Goal: Transaction & Acquisition: Purchase product/service

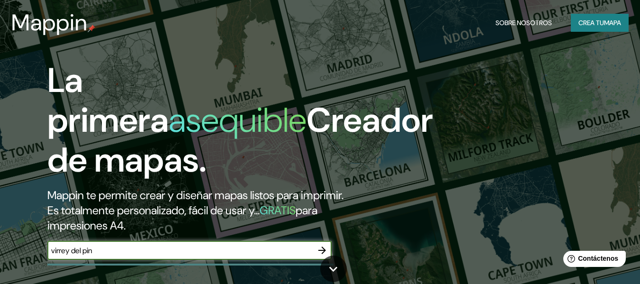
type input "virrey [PERSON_NAME]"
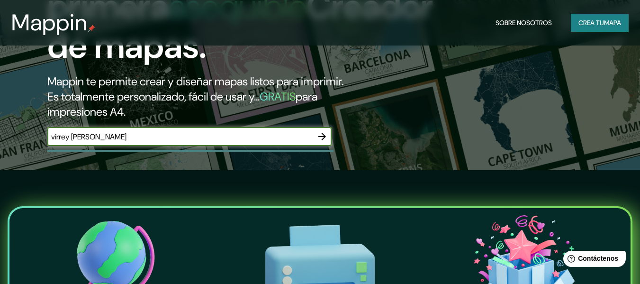
scroll to position [164, 0]
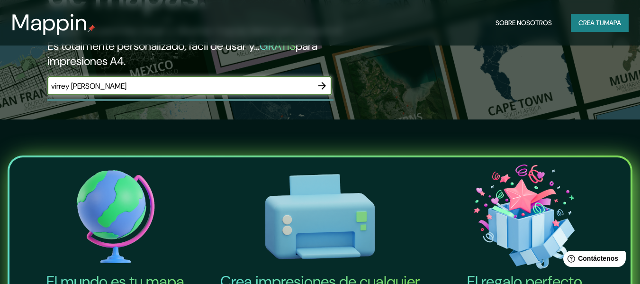
click at [319, 87] on icon "button" at bounding box center [321, 85] width 11 height 11
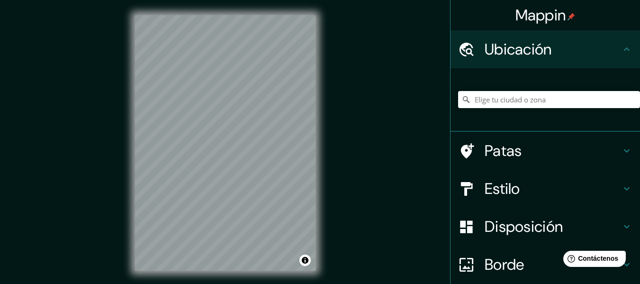
click at [0, 0] on html "Mappin Ubicación Patas Estilo Disposición Borde Elige un borde. Consejo : puede…" at bounding box center [320, 142] width 640 height 284
click at [544, 107] on input "Elige tu ciudad o zona" at bounding box center [549, 99] width 182 height 17
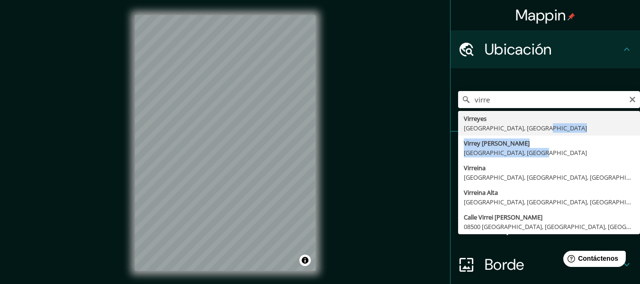
drag, startPoint x: 529, startPoint y: 151, endPoint x: 532, endPoint y: 125, distance: 25.7
type input "Virreyes, [GEOGRAPHIC_DATA], [GEOGRAPHIC_DATA]"
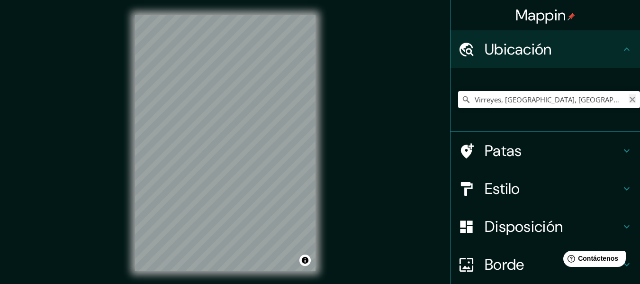
click at [628, 102] on icon "Claro" at bounding box center [632, 100] width 8 height 8
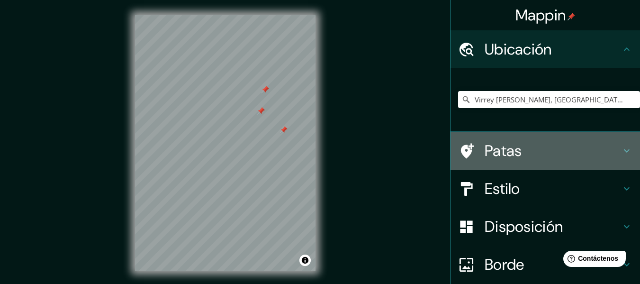
click at [547, 149] on h4 "Patas" at bounding box center [552, 150] width 136 height 19
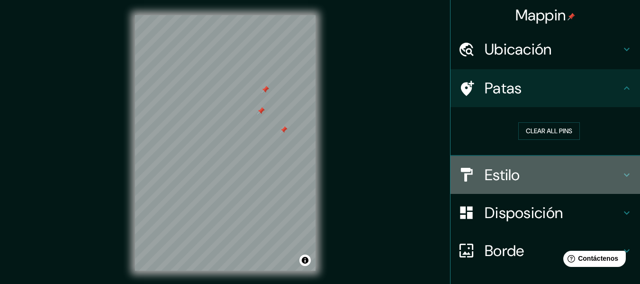
click at [520, 186] on div "Estilo" at bounding box center [544, 175] width 189 height 38
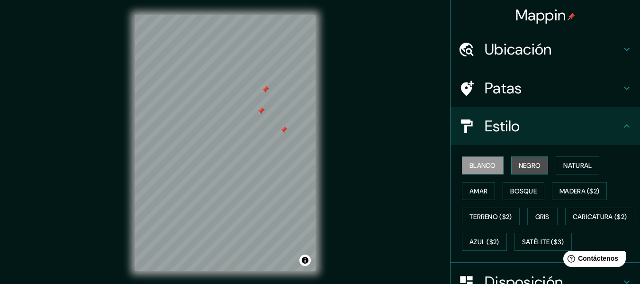
click at [527, 172] on button "Negro" at bounding box center [529, 165] width 37 height 18
drag, startPoint x: 527, startPoint y: 172, endPoint x: 529, endPoint y: 159, distance: 13.3
click at [529, 159] on button "Negro" at bounding box center [529, 165] width 37 height 18
click at [471, 163] on font "Blanco" at bounding box center [482, 165] width 27 height 9
drag, startPoint x: 512, startPoint y: 189, endPoint x: 512, endPoint y: 168, distance: 20.8
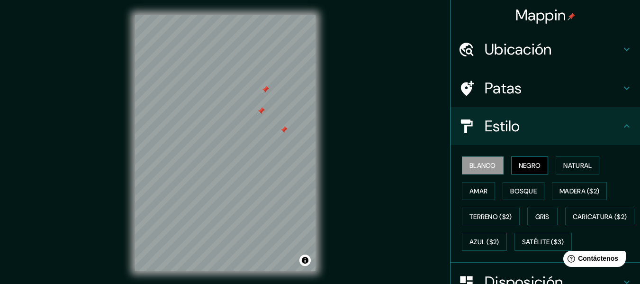
click at [512, 168] on div "Blanco Negro Natural Amar Bosque Madera ($2) Terreno ($2) Gris Caricatura ($2) …" at bounding box center [549, 203] width 182 height 102
click at [512, 189] on font "Bosque" at bounding box center [523, 191] width 27 height 9
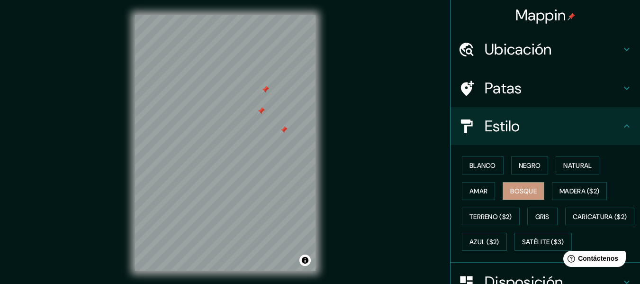
click at [565, 202] on div "Blanco Negro Natural Amar Bosque Madera ($2) Terreno ($2) Gris Caricatura ($2) …" at bounding box center [549, 203] width 182 height 102
click at [537, 217] on font "Gris" at bounding box center [542, 216] width 14 height 9
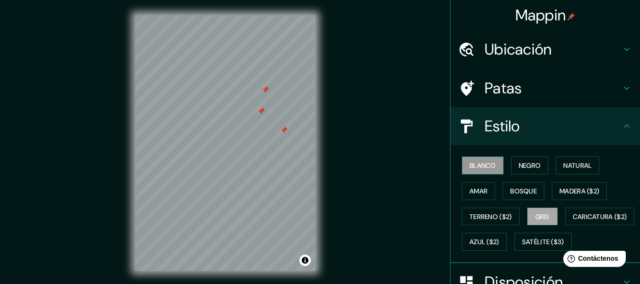
click at [465, 173] on button "Blanco" at bounding box center [483, 165] width 42 height 18
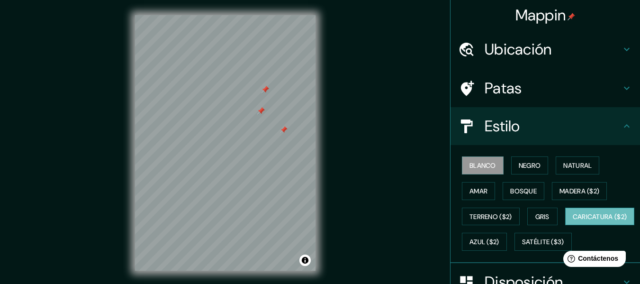
drag, startPoint x: 470, startPoint y: 263, endPoint x: 467, endPoint y: 245, distance: 18.2
click at [467, 245] on div "Blanco Negro Natural Amar Bosque Madera ($2) Terreno ($2) Gris Caricatura ($2) …" at bounding box center [549, 203] width 182 height 102
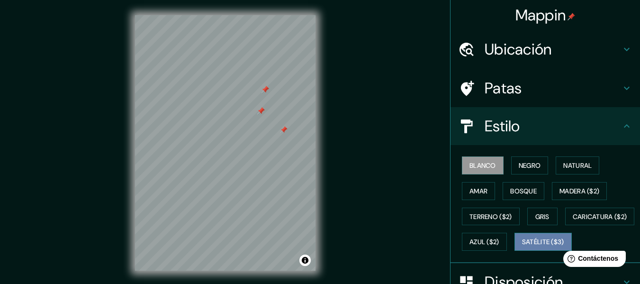
click at [522, 246] on font "Satélite ($3)" at bounding box center [543, 242] width 42 height 9
click at [477, 159] on font "Blanco" at bounding box center [482, 165] width 27 height 12
click at [528, 83] on h4 "Patas" at bounding box center [552, 88] width 136 height 19
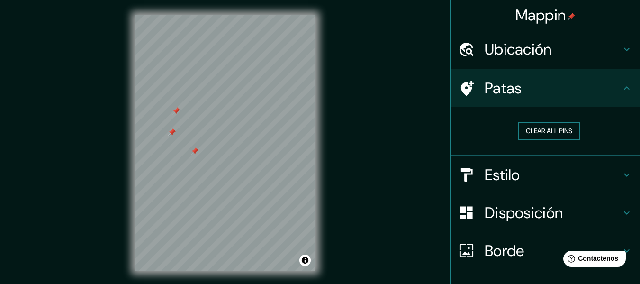
scroll to position [2, 0]
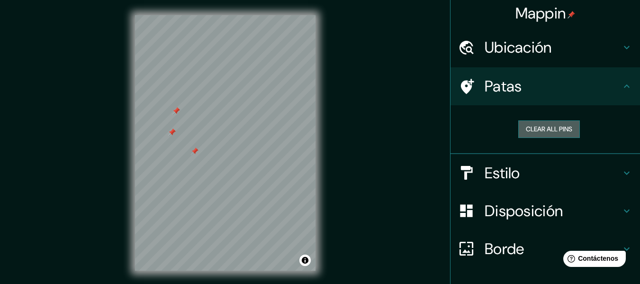
click at [532, 130] on button "Clear all pins" at bounding box center [549, 129] width 62 height 18
drag, startPoint x: 630, startPoint y: 202, endPoint x: 525, endPoint y: 213, distance: 105.2
click at [525, 213] on div "Disposición" at bounding box center [544, 211] width 189 height 38
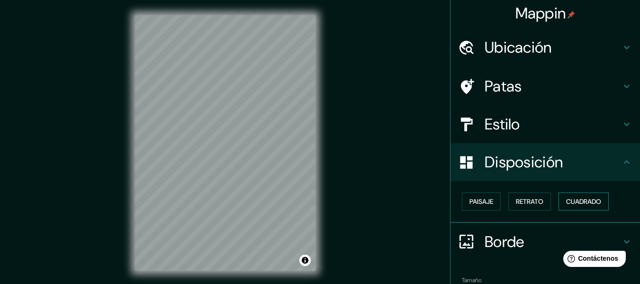
click at [571, 201] on font "Cuadrado" at bounding box center [583, 201] width 35 height 9
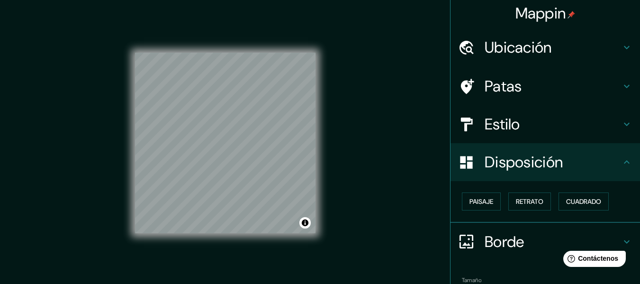
drag, startPoint x: 521, startPoint y: 196, endPoint x: 521, endPoint y: 174, distance: 21.8
click at [521, 174] on ul "Ubicación Virrey [PERSON_NAME], [GEOGRAPHIC_DATA], [GEOGRAPHIC_DATA] Patas Esti…" at bounding box center [544, 184] width 189 height 312
drag, startPoint x: 513, startPoint y: 199, endPoint x: 513, endPoint y: 192, distance: 7.1
click at [513, 192] on button "Retrato" at bounding box center [529, 201] width 43 height 18
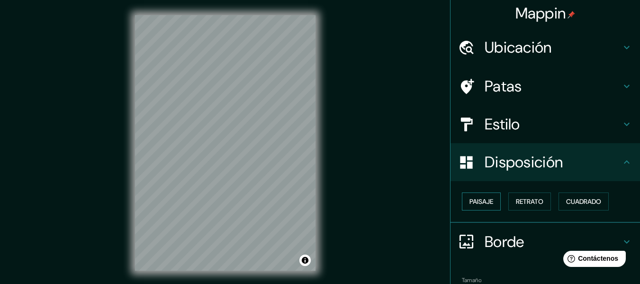
click at [469, 201] on font "Paisaje" at bounding box center [481, 201] width 24 height 9
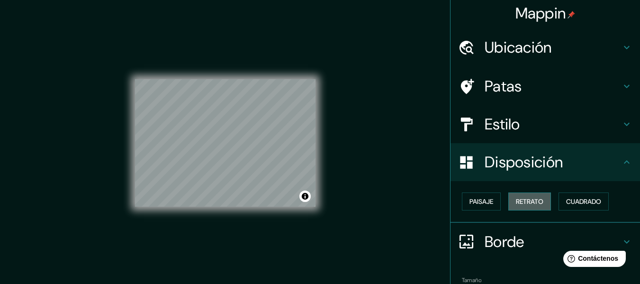
click at [521, 202] on font "Retrato" at bounding box center [529, 201] width 27 height 9
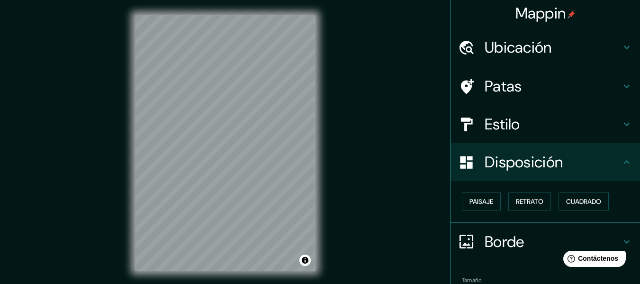
drag, startPoint x: 606, startPoint y: 241, endPoint x: 606, endPoint y: 228, distance: 12.3
click at [606, 228] on div "Borde" at bounding box center [544, 242] width 189 height 38
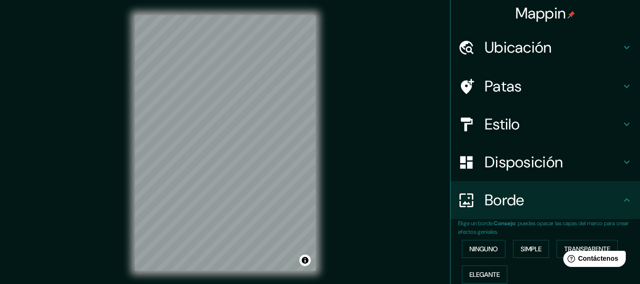
scroll to position [17, 0]
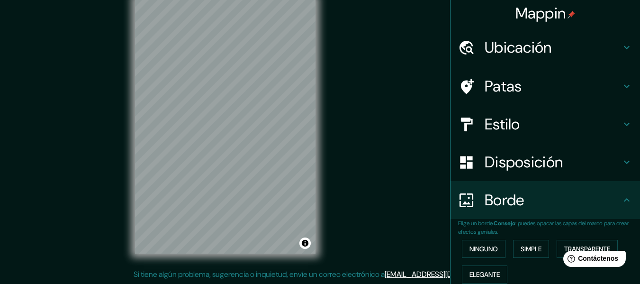
drag, startPoint x: 379, startPoint y: 211, endPoint x: 381, endPoint y: 219, distance: 8.2
click at [381, 219] on div "Mappin Ubicación [GEOGRAPHIC_DATA][PERSON_NAME], [GEOGRAPHIC_DATA], [GEOGRAPHIC…" at bounding box center [320, 133] width 640 height 301
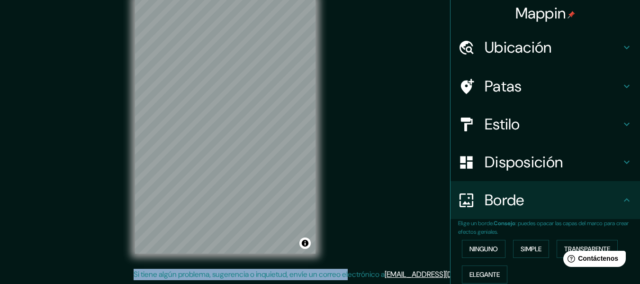
scroll to position [0, 0]
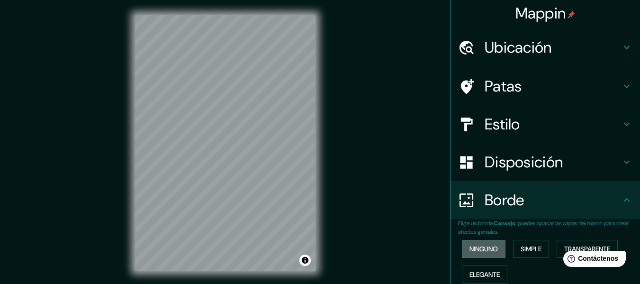
click at [481, 250] on font "Ninguno" at bounding box center [483, 248] width 28 height 9
click at [520, 250] on font "Simple" at bounding box center [530, 248] width 21 height 9
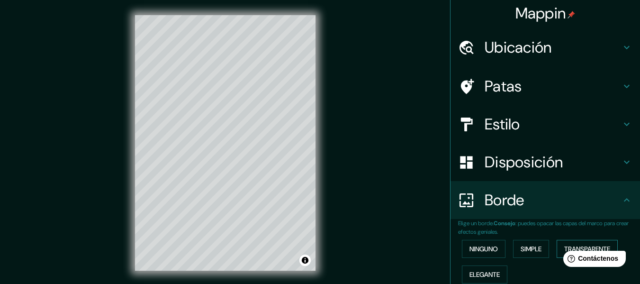
click at [559, 243] on button "Transparente" at bounding box center [586, 249] width 61 height 18
click at [469, 268] on font "Elegante" at bounding box center [484, 274] width 30 height 12
click at [472, 246] on font "Ninguno" at bounding box center [483, 248] width 28 height 9
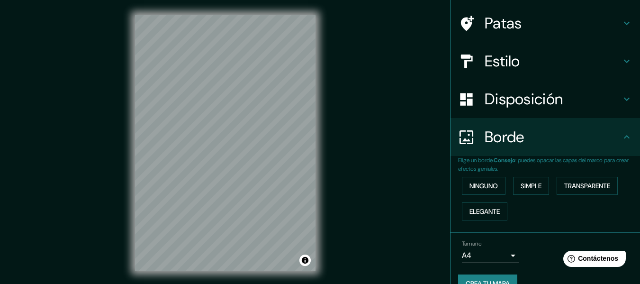
scroll to position [84, 0]
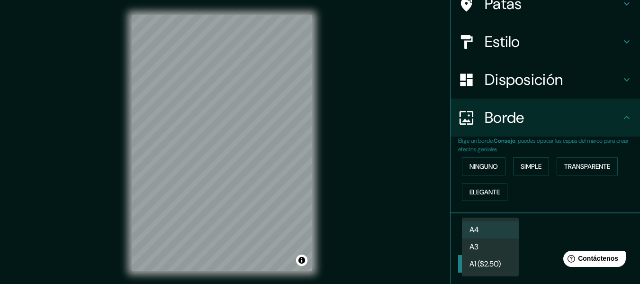
click at [501, 232] on body "Mappin Ubicación [GEOGRAPHIC_DATA][PERSON_NAME], [GEOGRAPHIC_DATA], [GEOGRAPHIC…" at bounding box center [320, 142] width 640 height 284
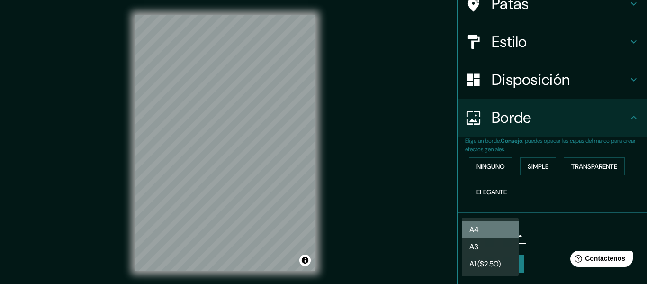
click at [501, 232] on li "A4" at bounding box center [490, 229] width 57 height 17
click at [500, 233] on body "Mappin Ubicación [GEOGRAPHIC_DATA][PERSON_NAME], [GEOGRAPHIC_DATA], [GEOGRAPHIC…" at bounding box center [323, 142] width 647 height 284
click at [494, 225] on li "A4" at bounding box center [490, 230] width 57 height 18
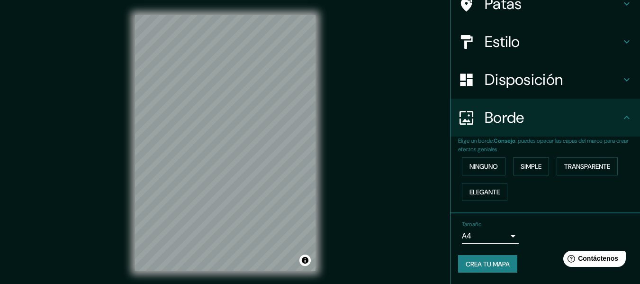
click at [494, 225] on div "Tamaño A4 single" at bounding box center [490, 232] width 57 height 23
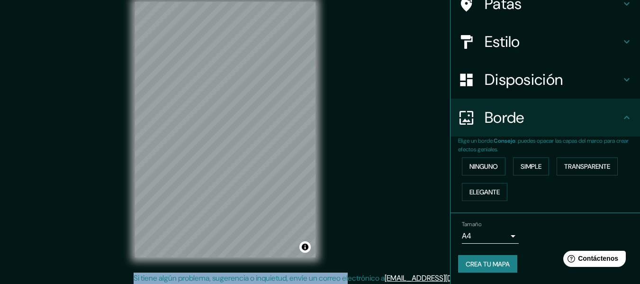
scroll to position [17, 0]
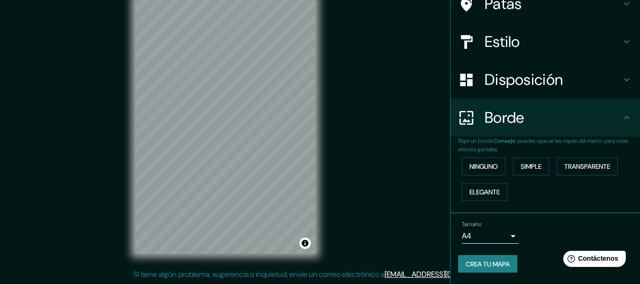
click at [387, 211] on div "Mappin Ubicación [GEOGRAPHIC_DATA][PERSON_NAME], [GEOGRAPHIC_DATA], [GEOGRAPHIC…" at bounding box center [320, 133] width 640 height 301
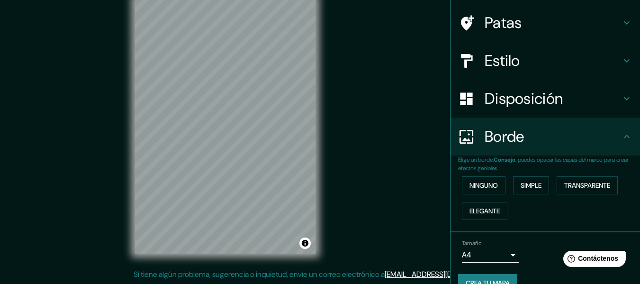
scroll to position [0, 0]
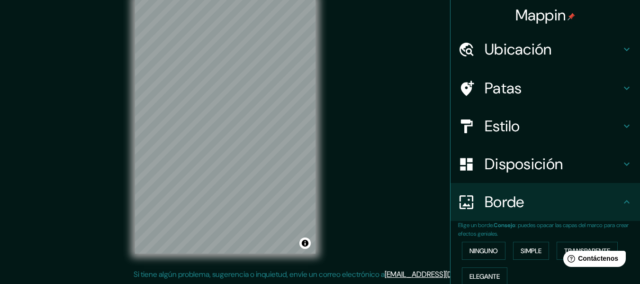
click at [626, 53] on div "Ubicación" at bounding box center [544, 49] width 189 height 38
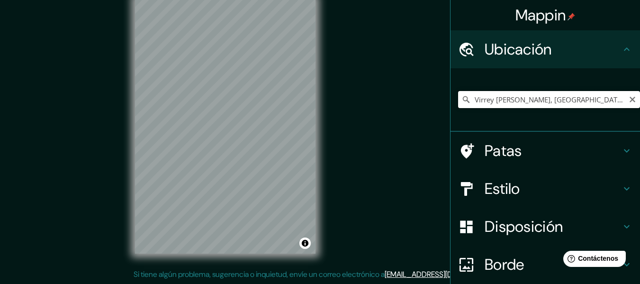
click at [600, 102] on input "Virrey [PERSON_NAME], [GEOGRAPHIC_DATA], [GEOGRAPHIC_DATA]" at bounding box center [549, 99] width 182 height 17
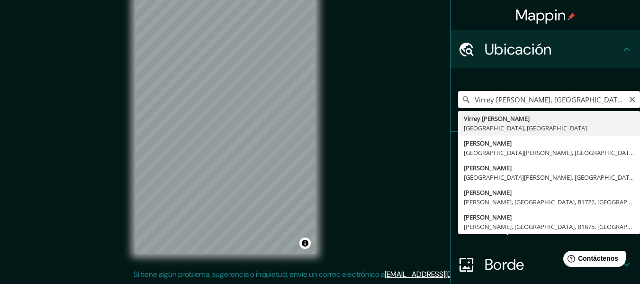
type input "Virrey [PERSON_NAME], [GEOGRAPHIC_DATA], [GEOGRAPHIC_DATA]"
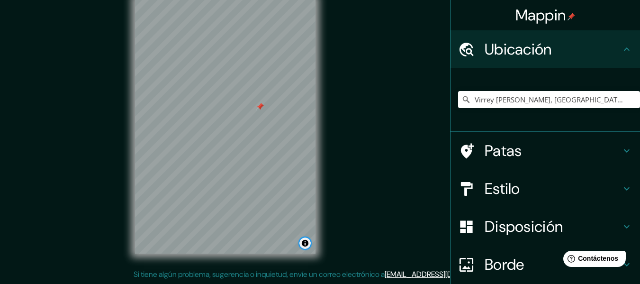
click at [306, 243] on button "Activar o desactivar atribución" at bounding box center [304, 242] width 11 height 11
click at [306, 246] on button "Activar o desactivar atribución" at bounding box center [304, 242] width 11 height 11
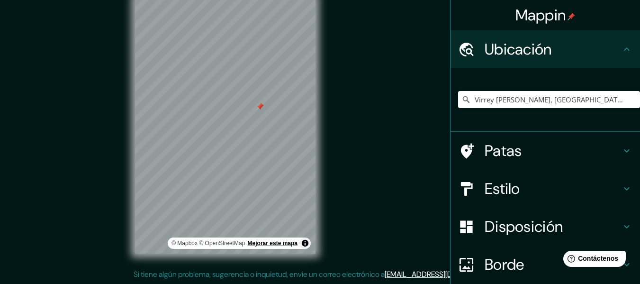
click at [270, 243] on font "Mejorar este mapa" at bounding box center [273, 243] width 50 height 7
